Goal: Information Seeking & Learning: Learn about a topic

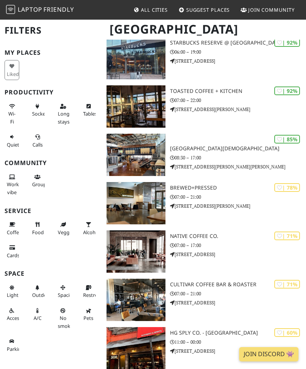
scroll to position [431, 0]
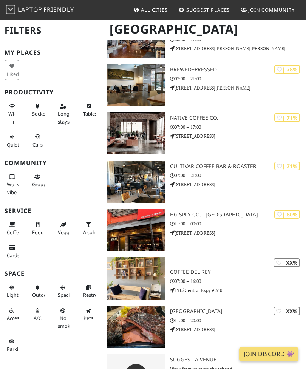
click at [185, 290] on div "| XX% Coffee del Rey 07:00 – 16:00 1915 Central Expy # 340" at bounding box center [238, 278] width 136 height 42
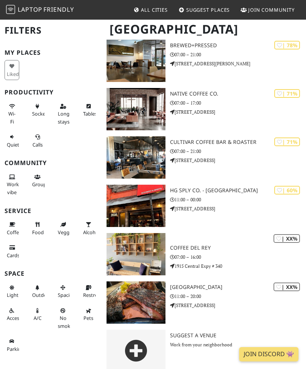
click at [142, 300] on img at bounding box center [135, 302] width 59 height 42
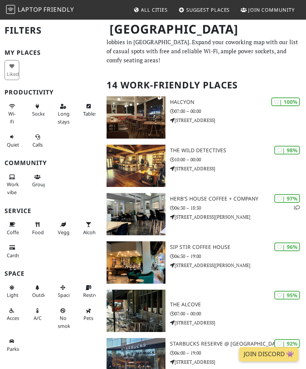
scroll to position [0, 0]
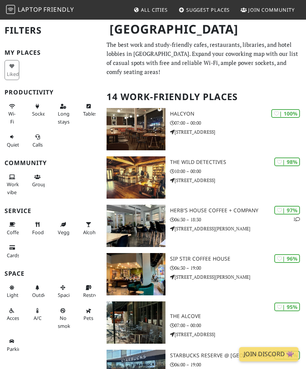
click at [151, 131] on img at bounding box center [135, 129] width 59 height 42
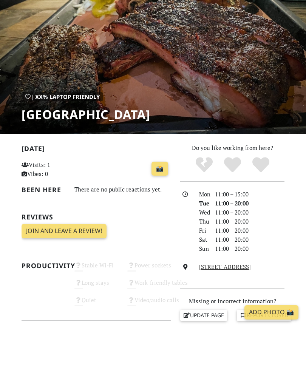
scroll to position [42, 0]
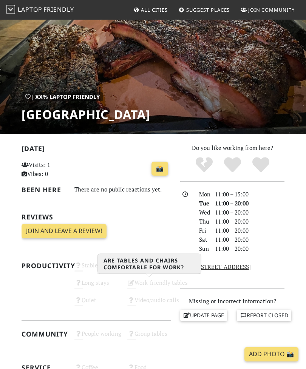
click at [148, 291] on div "Work-friendly tables Unknown" at bounding box center [149, 285] width 53 height 17
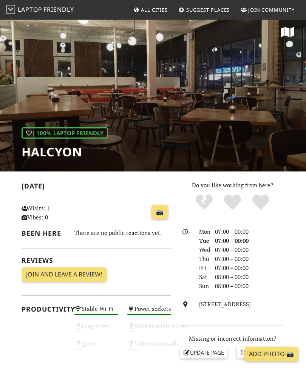
scroll to position [4, 0]
